Goal: Task Accomplishment & Management: Complete application form

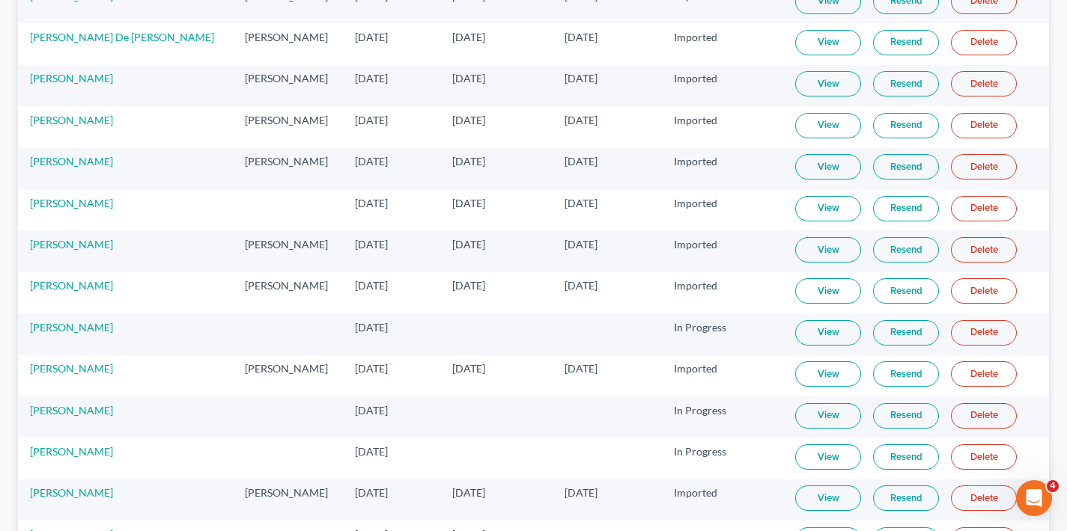
scroll to position [3478, 0]
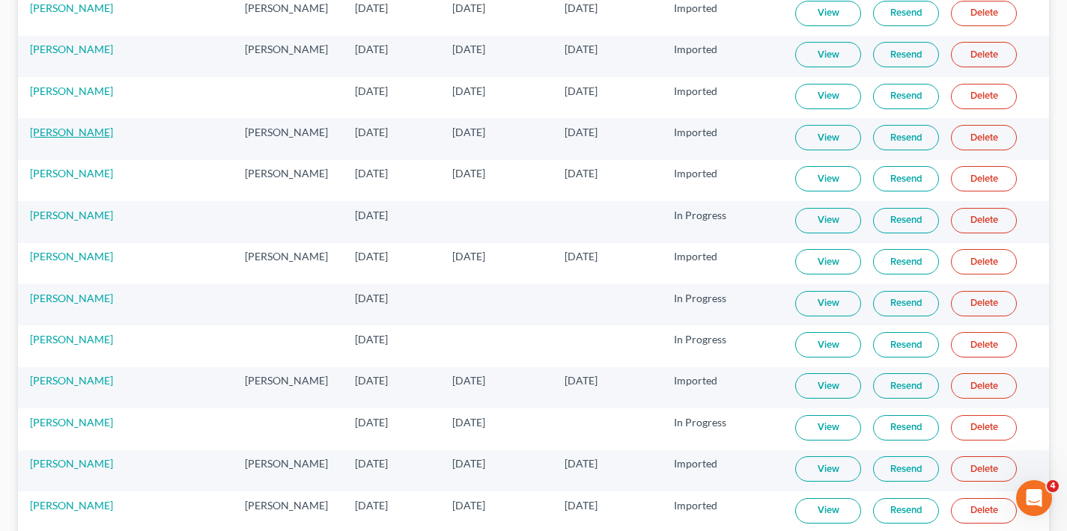
click at [67, 135] on link "[PERSON_NAME]" at bounding box center [71, 132] width 83 height 13
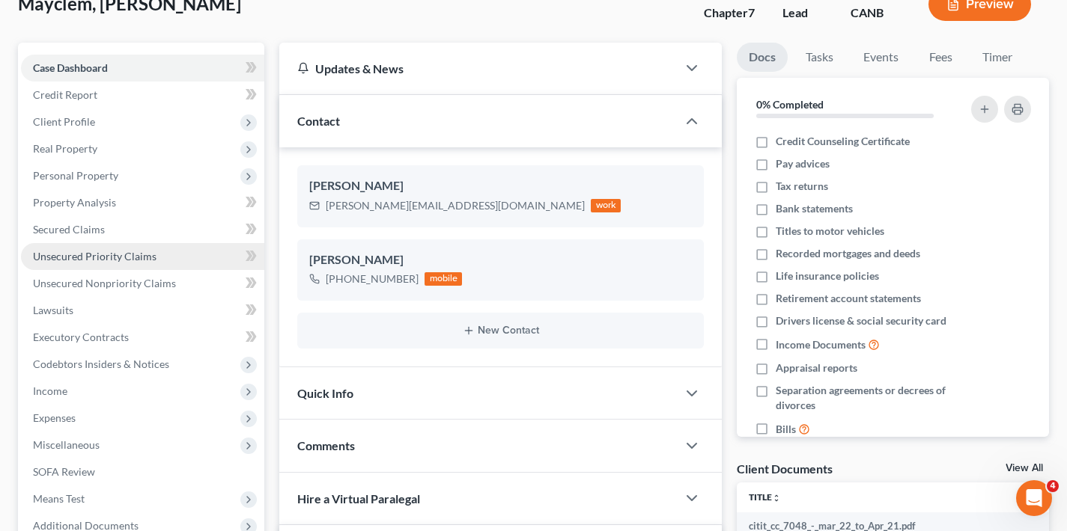
scroll to position [432, 0]
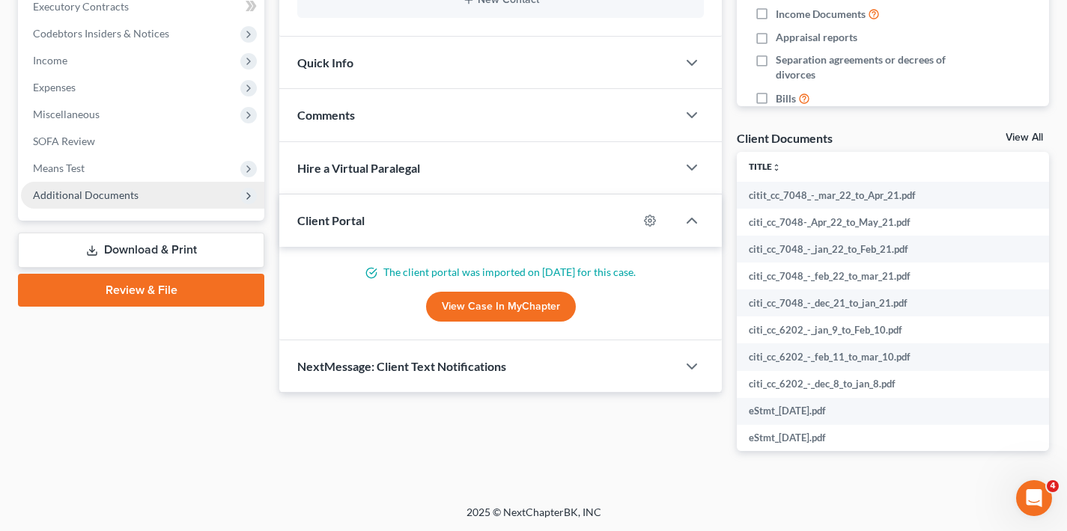
click at [221, 194] on span "Additional Documents" at bounding box center [142, 195] width 243 height 27
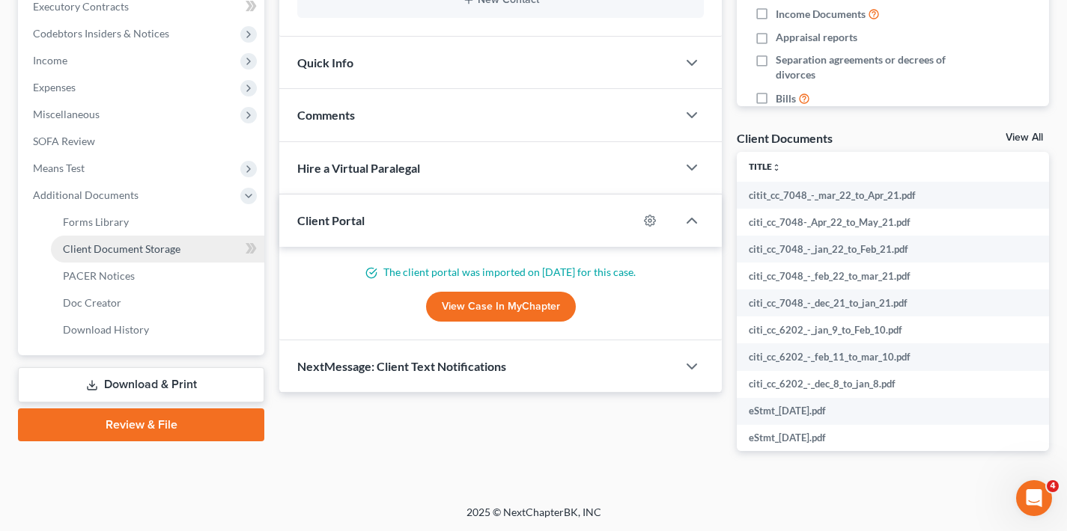
click at [189, 248] on link "Client Document Storage" at bounding box center [157, 249] width 213 height 27
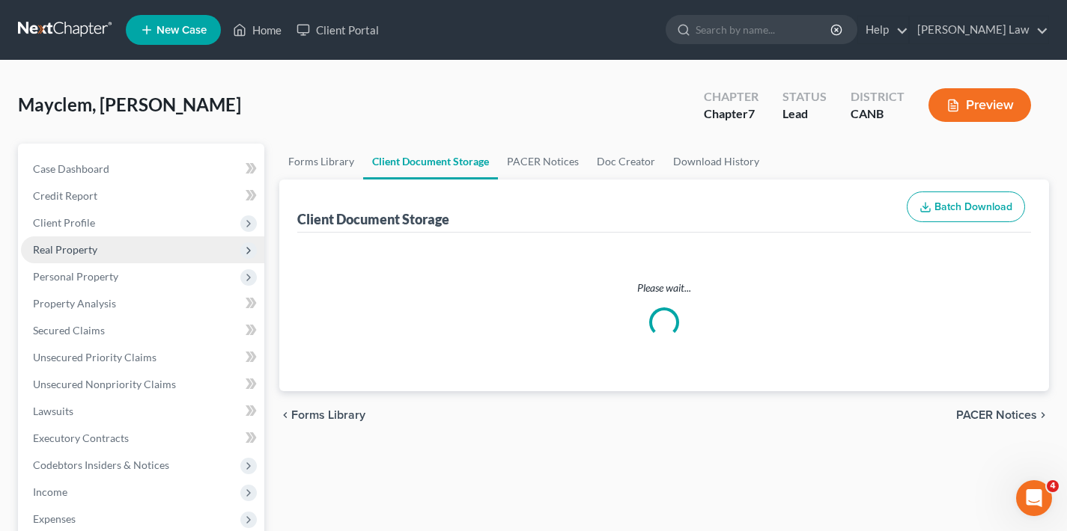
select select "0"
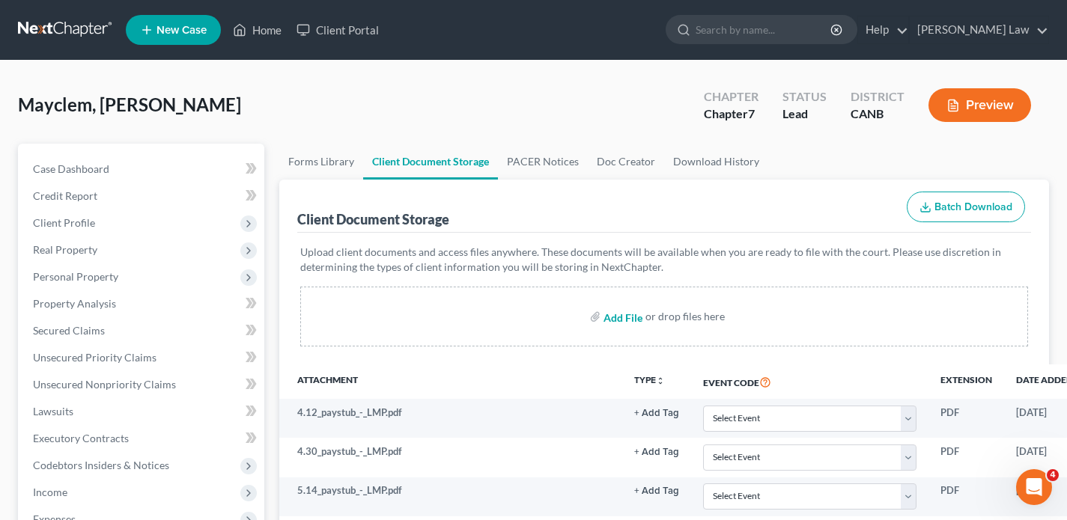
click at [623, 318] on input "file" at bounding box center [621, 316] width 36 height 27
type input "C:\fakepath\CCC-2025.pdf"
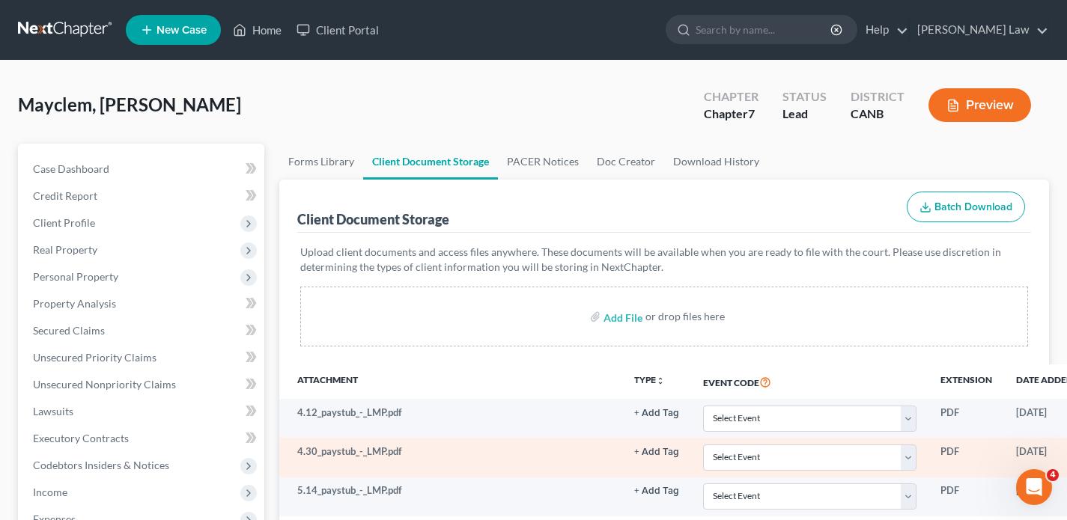
select select "0"
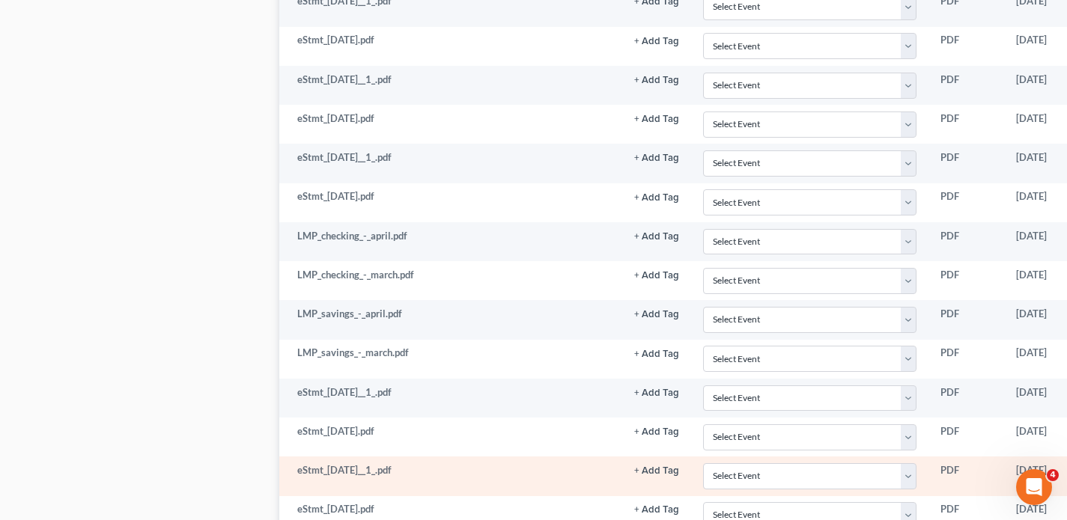
scroll to position [4763, 0]
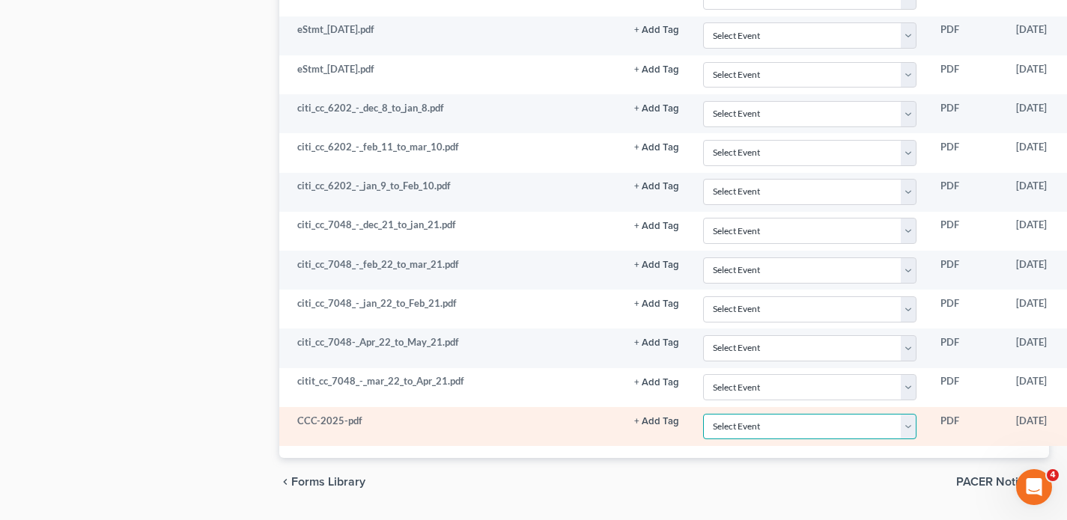
select select "0"
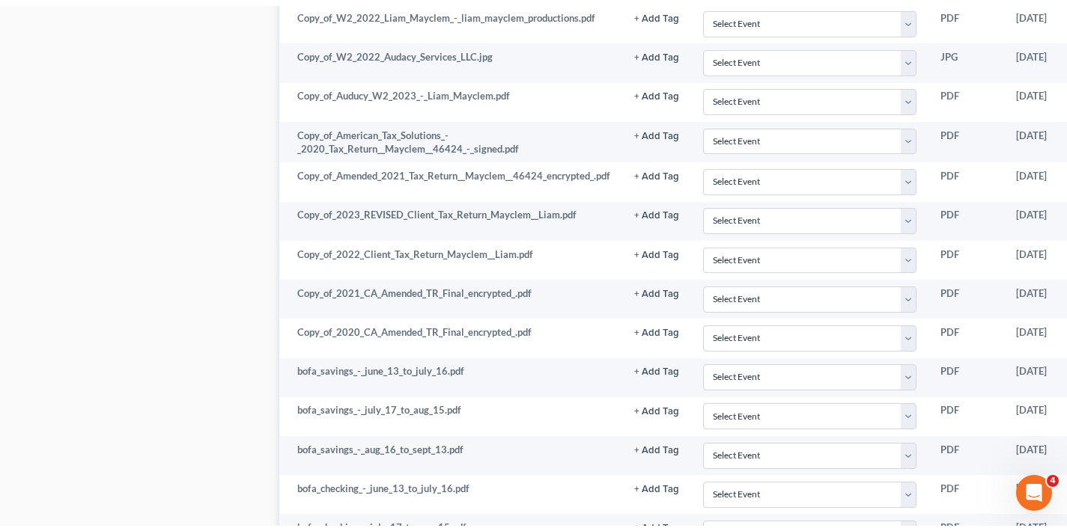
scroll to position [0, 0]
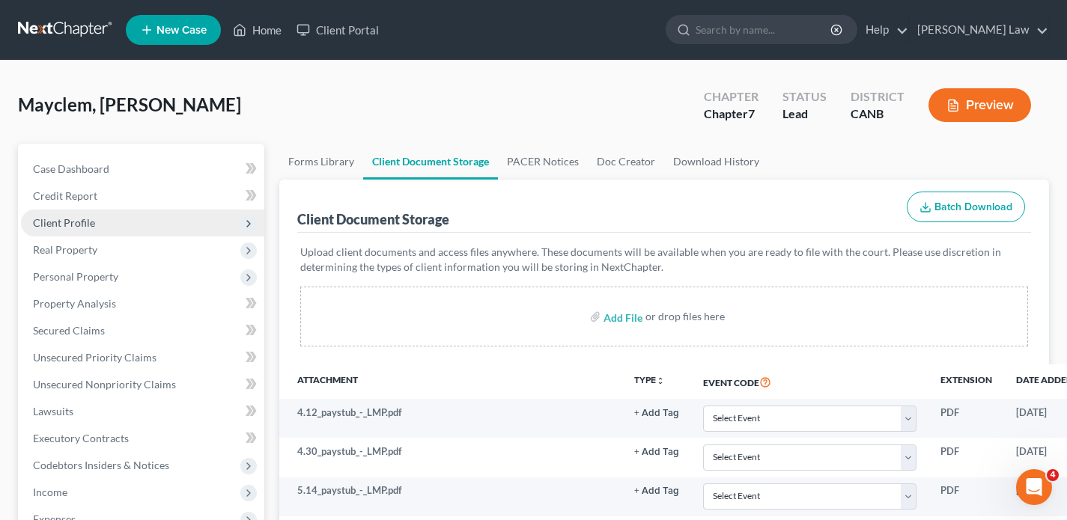
click at [97, 219] on span "Client Profile" at bounding box center [142, 223] width 243 height 27
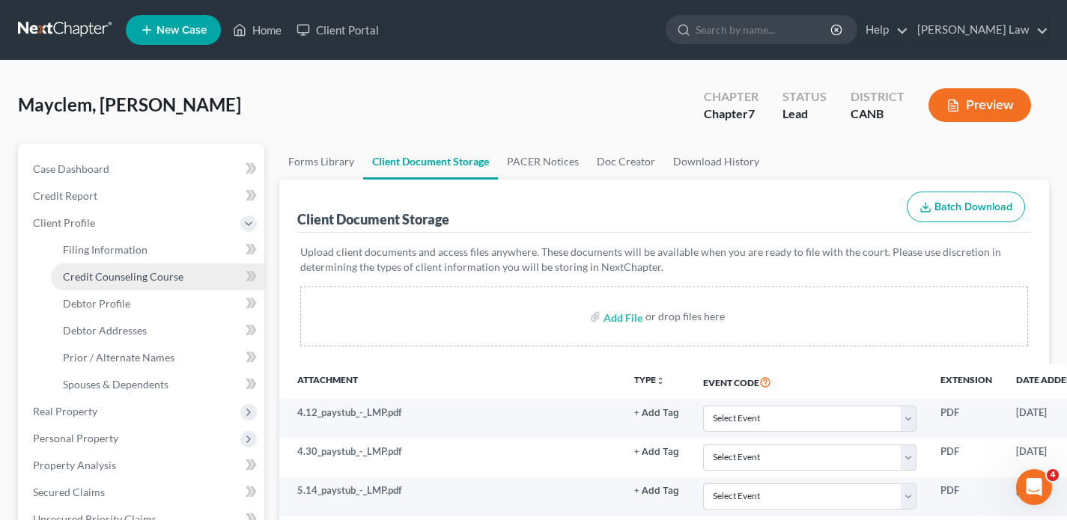
click at [114, 278] on span "Credit Counseling Course" at bounding box center [123, 276] width 120 height 13
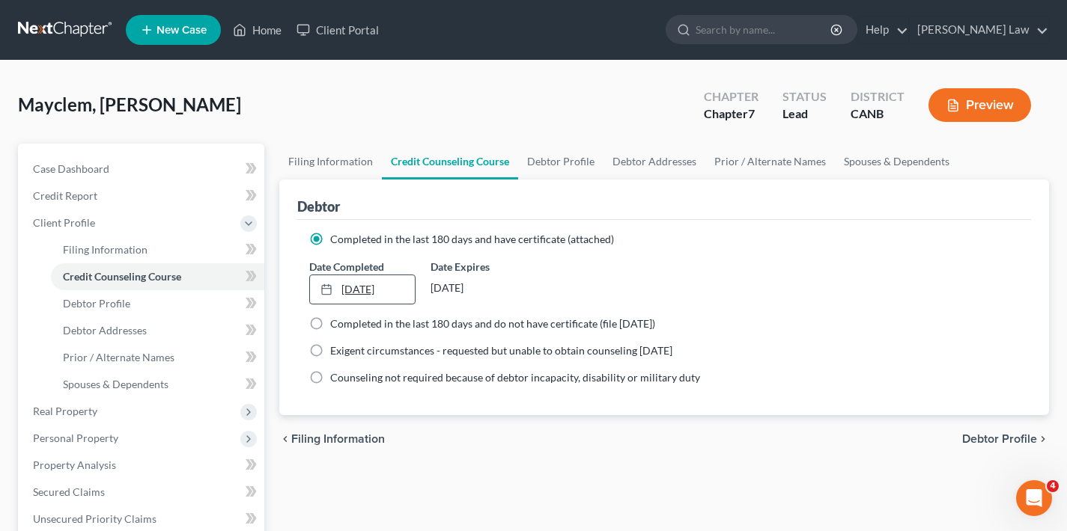
click at [374, 290] on link "[DATE]" at bounding box center [362, 289] width 104 height 28
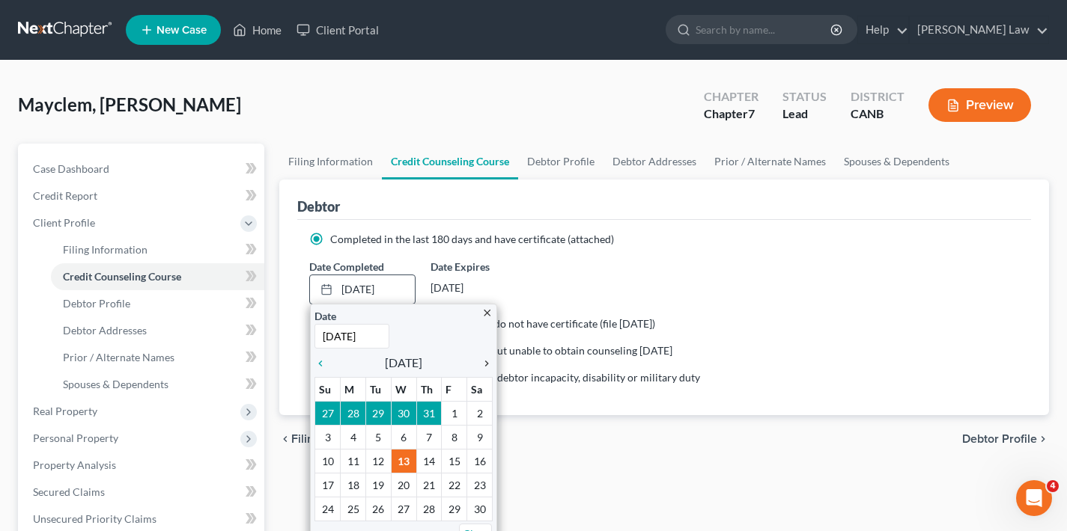
click at [490, 364] on icon "chevron_right" at bounding box center [482, 364] width 19 height 12
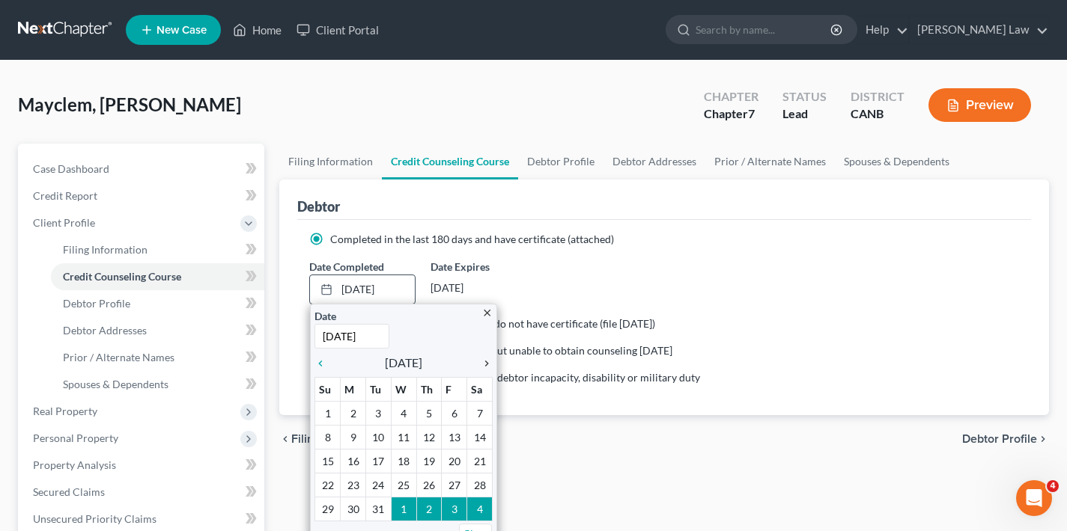
click at [490, 364] on icon "chevron_right" at bounding box center [482, 364] width 19 height 12
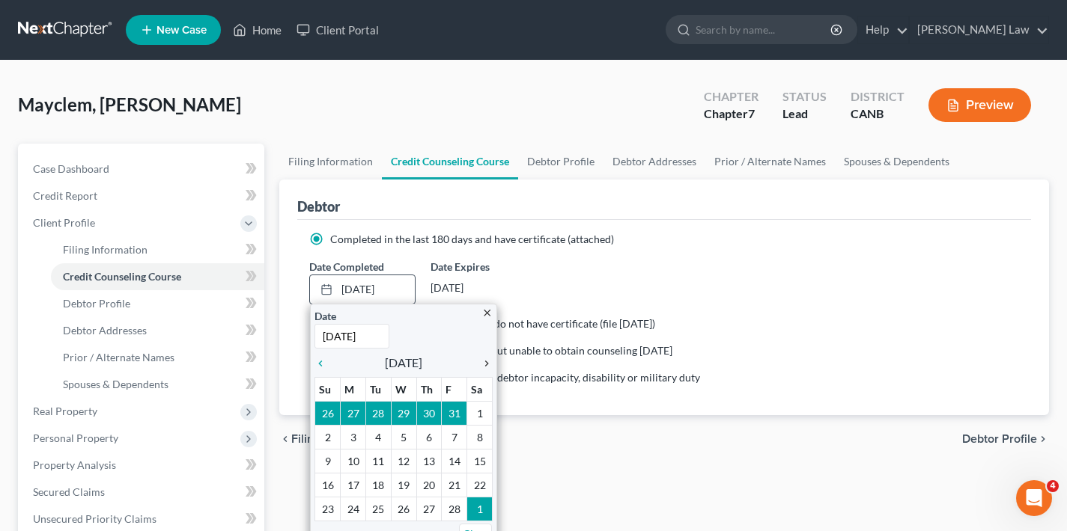
click at [490, 364] on icon "chevron_right" at bounding box center [482, 364] width 19 height 12
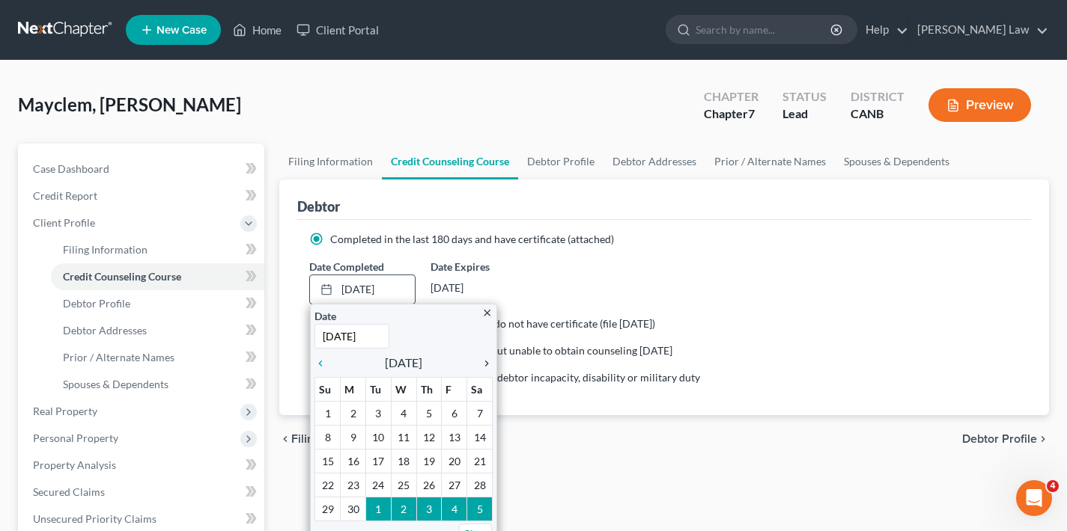
click at [490, 364] on icon "chevron_right" at bounding box center [482, 364] width 19 height 12
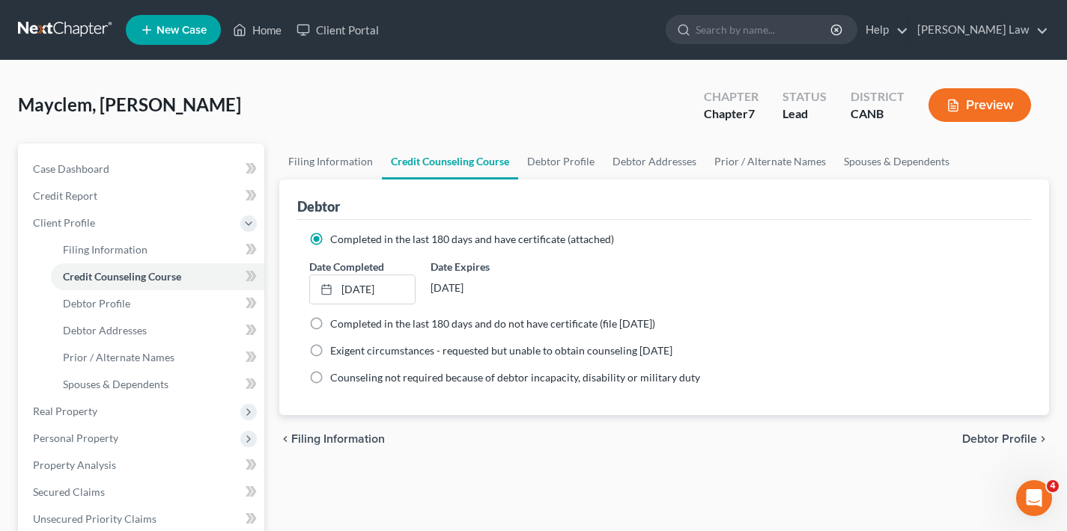
click at [995, 439] on span "Debtor Profile" at bounding box center [999, 439] width 75 height 12
select select "0"
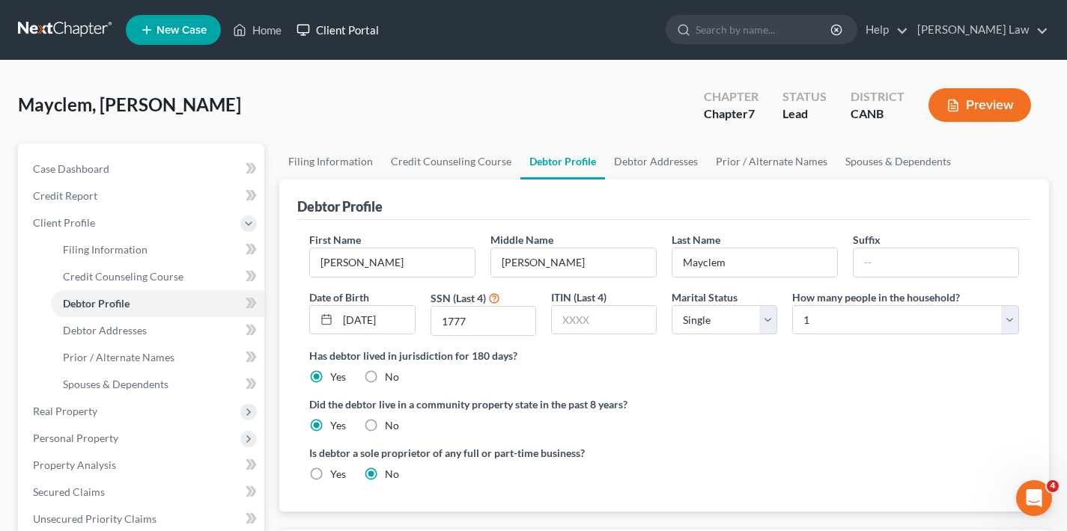
click at [353, 28] on link "Client Portal" at bounding box center [337, 29] width 97 height 27
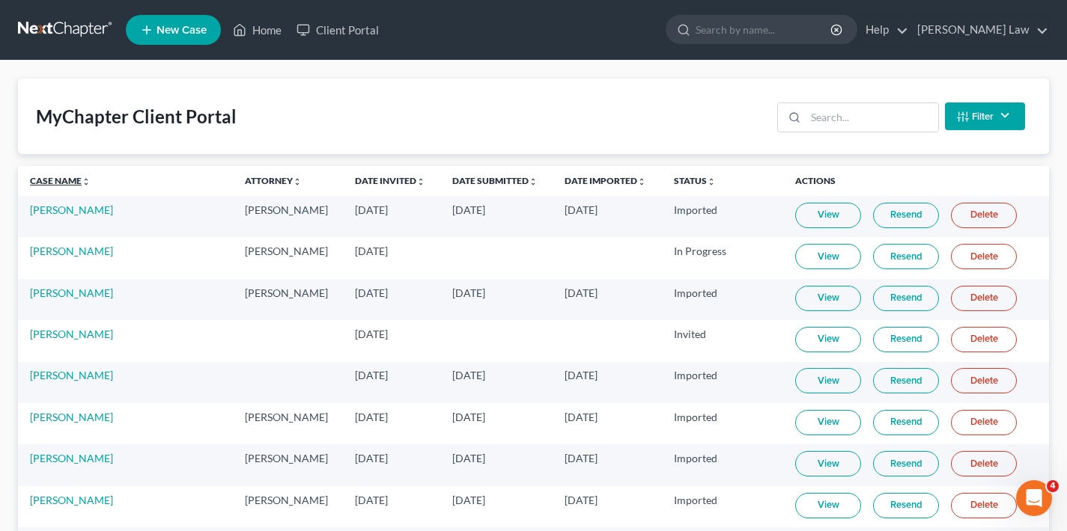
click at [41, 179] on link "Case Name unfold_more expand_more expand_less" at bounding box center [60, 180] width 61 height 11
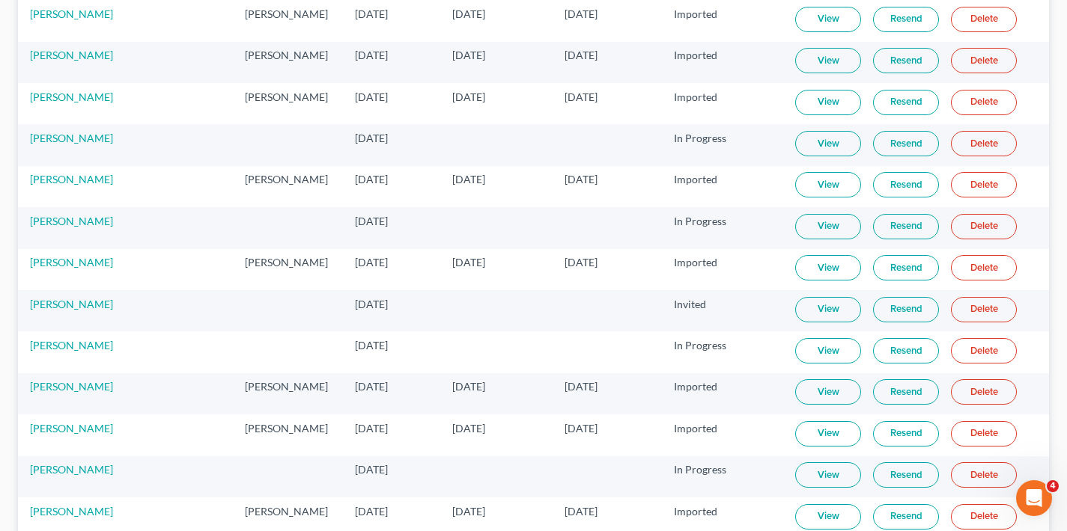
scroll to position [3355, 0]
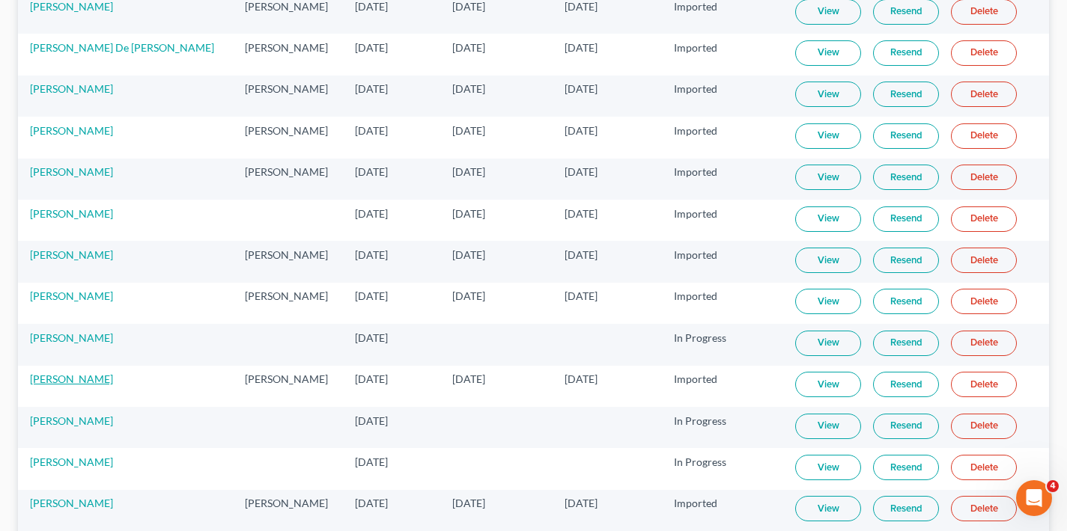
click at [55, 379] on link "[PERSON_NAME]" at bounding box center [71, 379] width 83 height 13
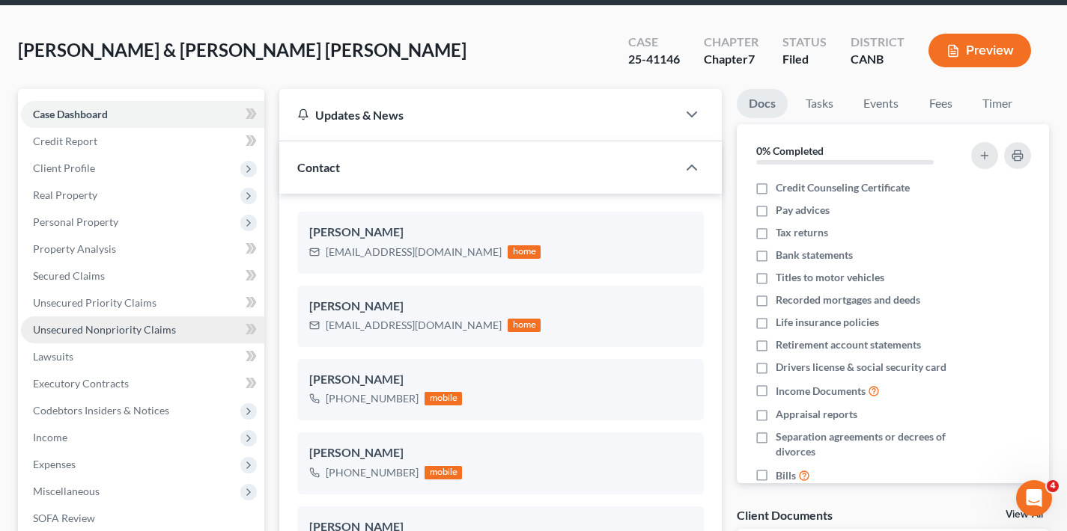
scroll to position [102, 0]
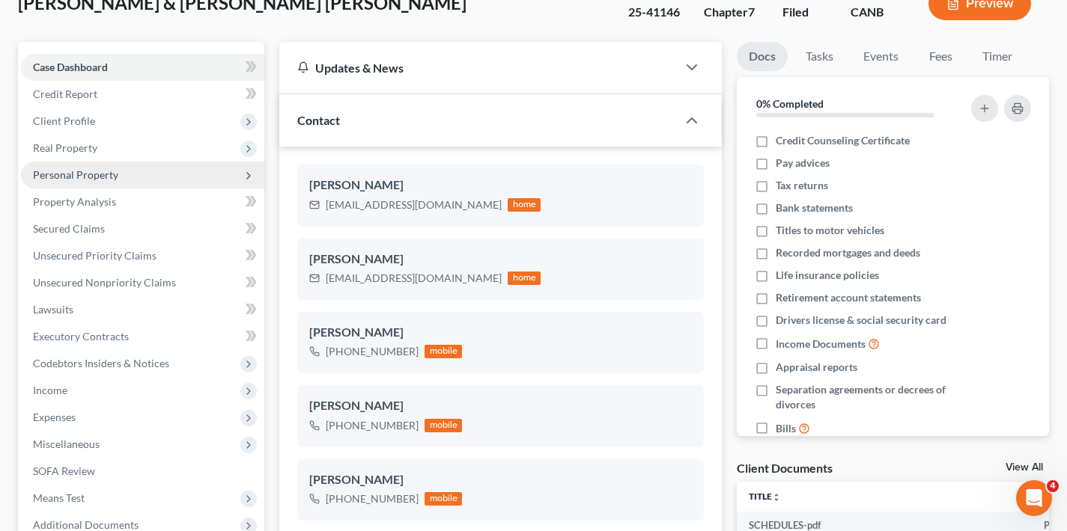
click at [103, 173] on span "Personal Property" at bounding box center [75, 174] width 85 height 13
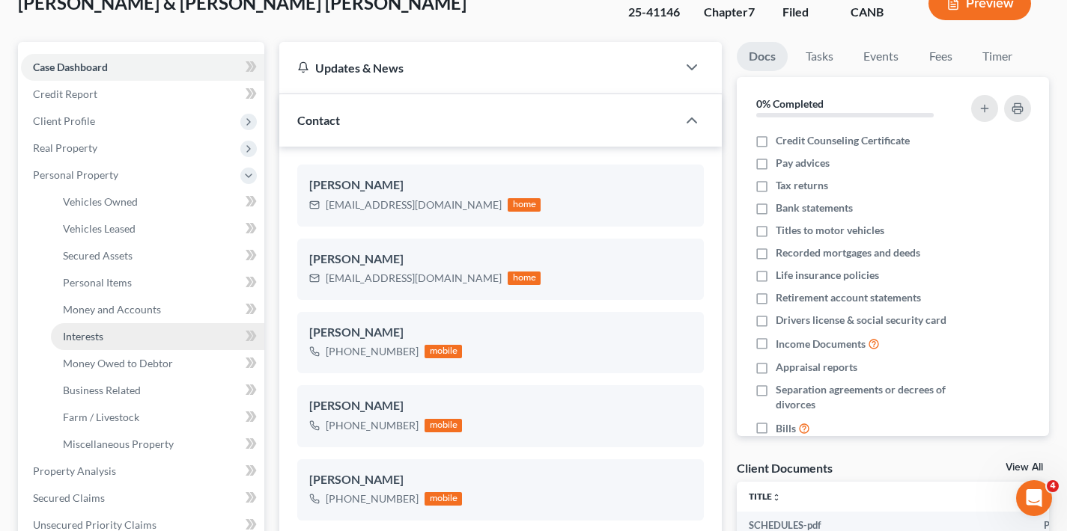
click at [96, 343] on link "Interests" at bounding box center [157, 336] width 213 height 27
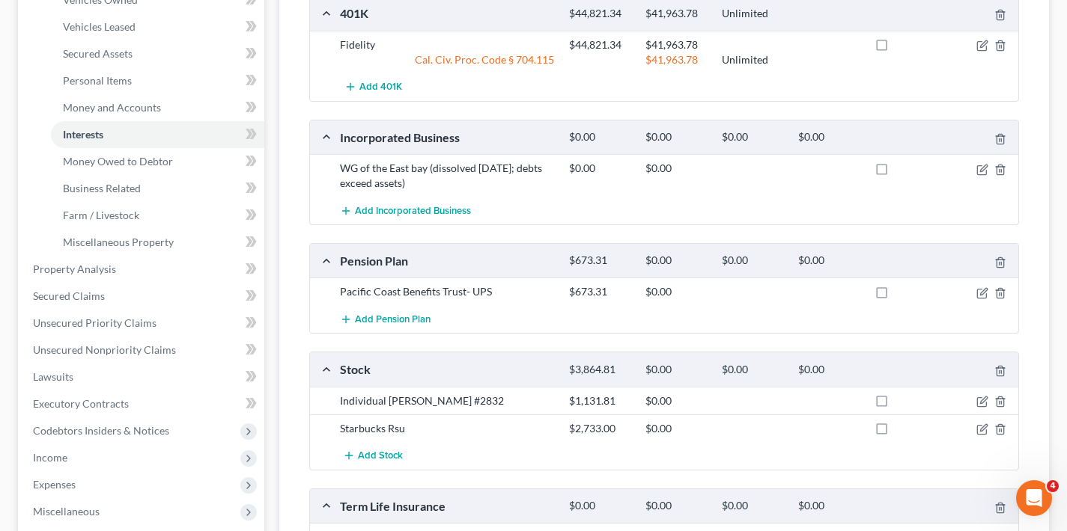
scroll to position [312, 0]
